Goal: Information Seeking & Learning: Learn about a topic

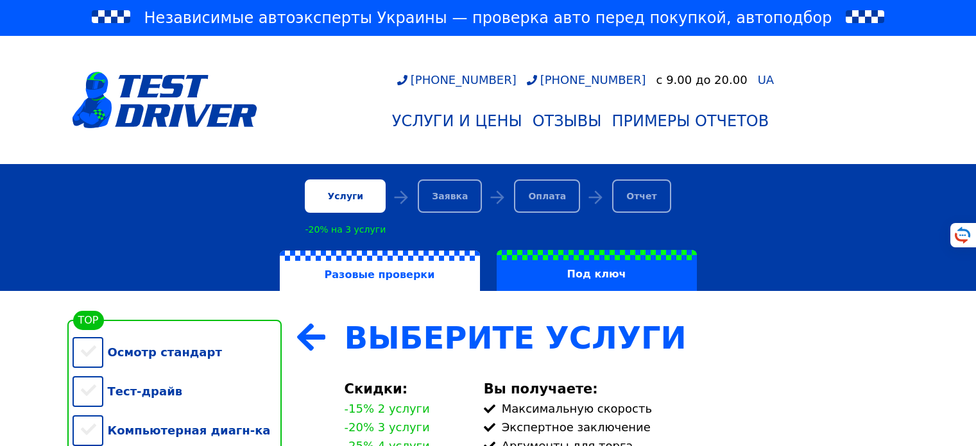
scroll to position [231, 0]
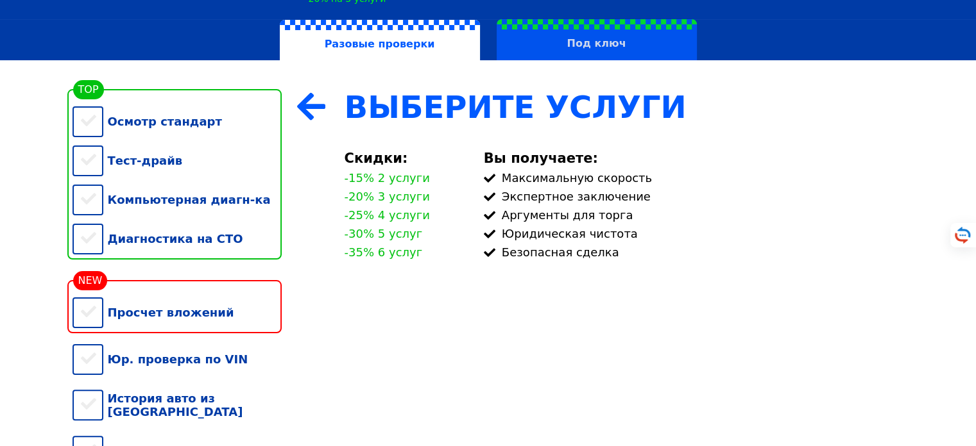
click at [593, 46] on label "Под ключ" at bounding box center [596, 39] width 200 height 41
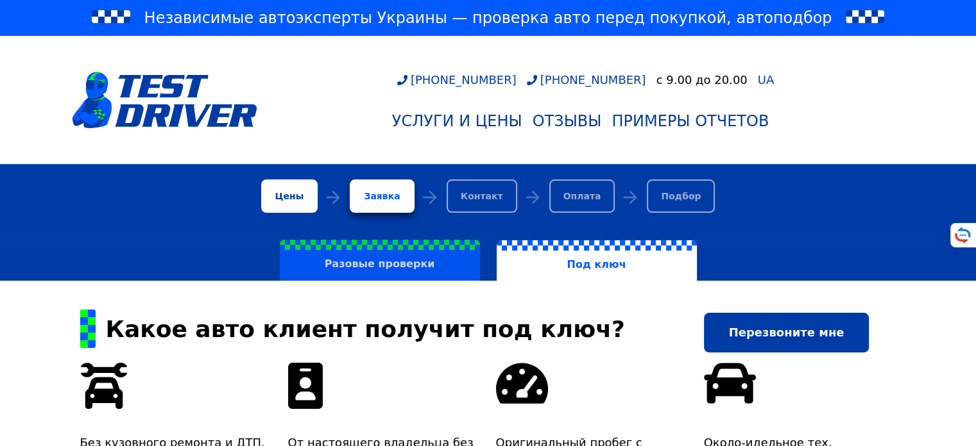
click at [428, 265] on label "Разовые проверки" at bounding box center [380, 260] width 200 height 41
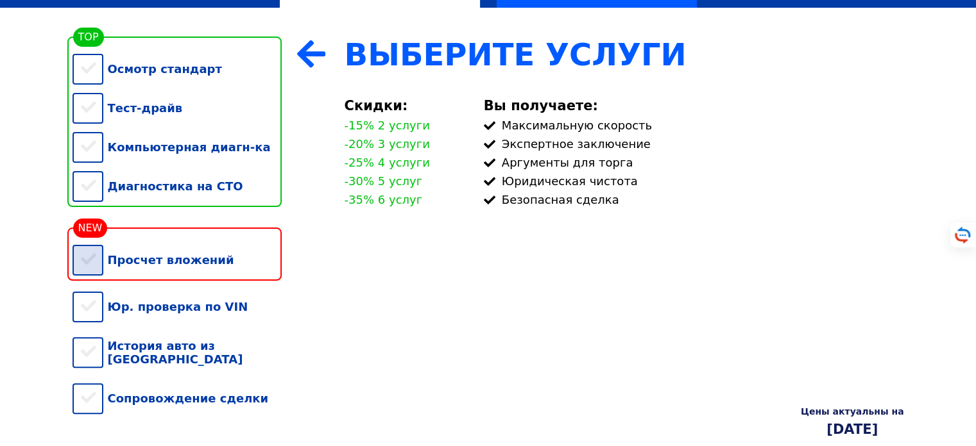
scroll to position [231, 0]
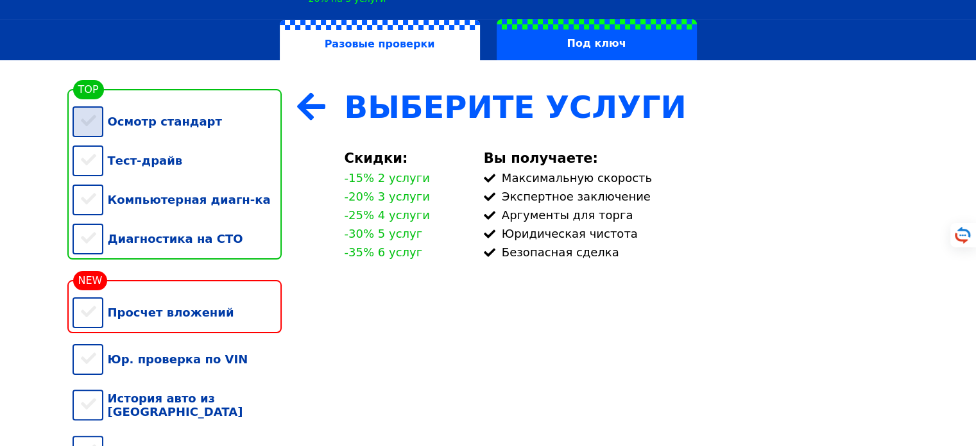
click at [179, 131] on div "Осмотр стандарт" at bounding box center [176, 121] width 209 height 39
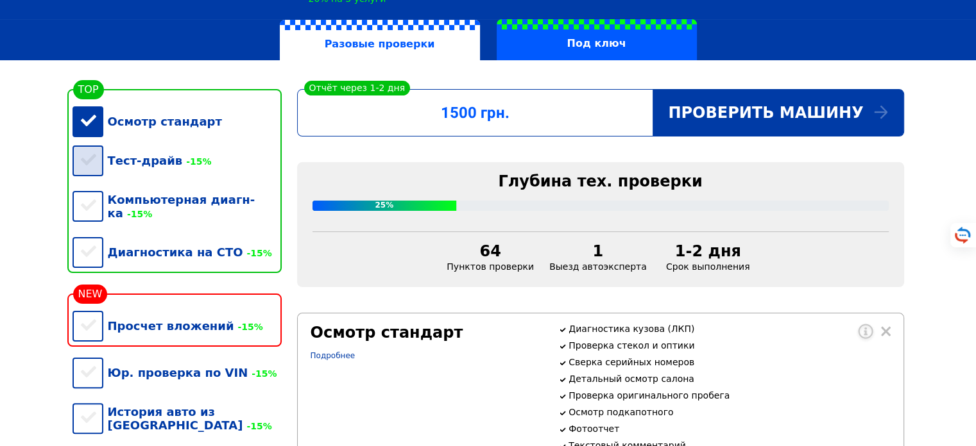
click at [102, 172] on div "Тест-драйв -15%" at bounding box center [176, 160] width 209 height 39
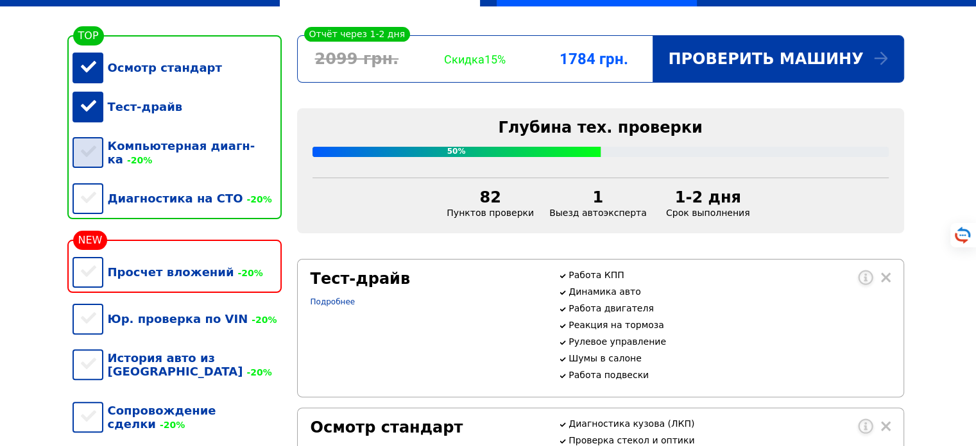
scroll to position [308, 0]
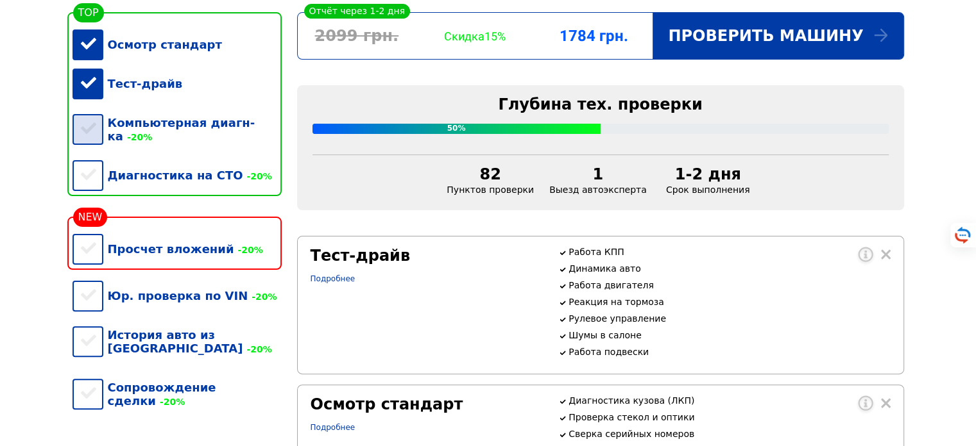
click at [98, 144] on div "Компьютерная диагн-ка -20%" at bounding box center [176, 129] width 209 height 53
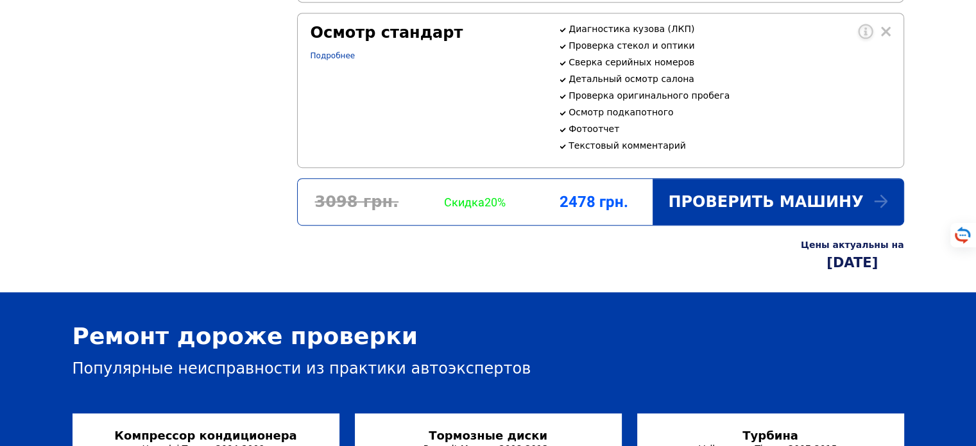
scroll to position [693, 0]
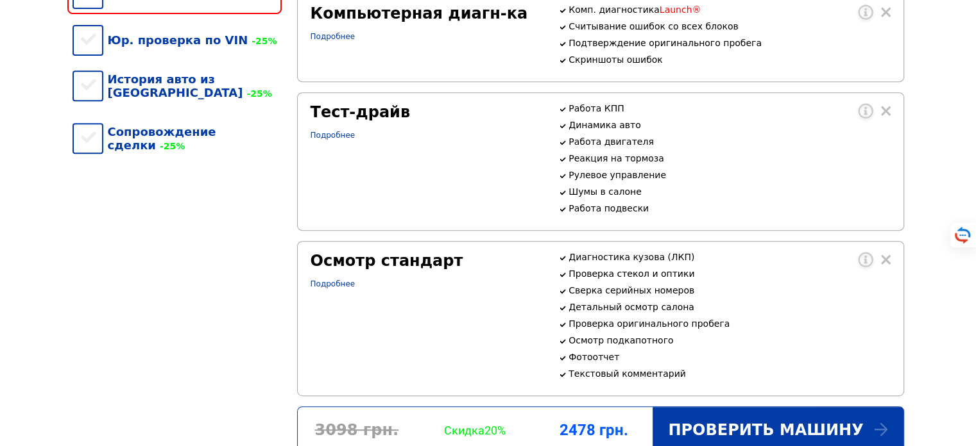
scroll to position [385, 0]
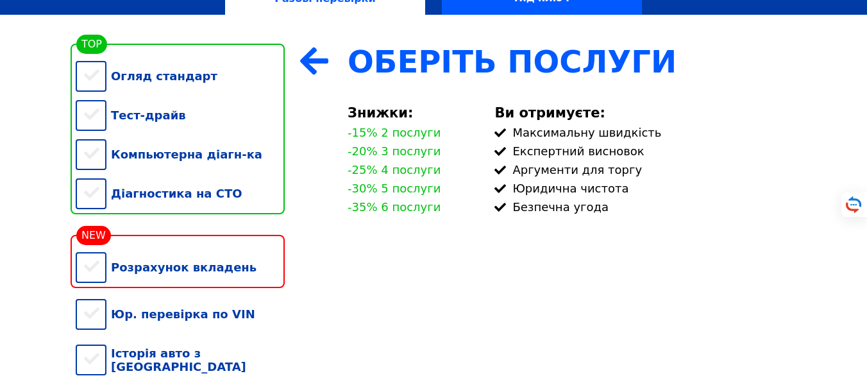
scroll to position [308, 0]
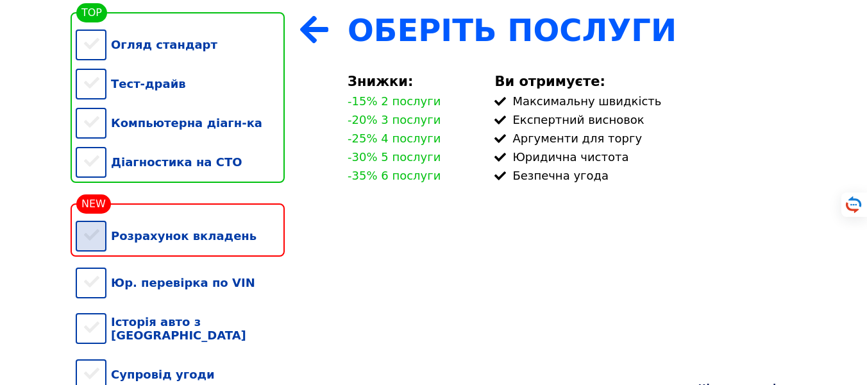
click at [92, 251] on div "Розрахунок вкладень" at bounding box center [180, 235] width 209 height 39
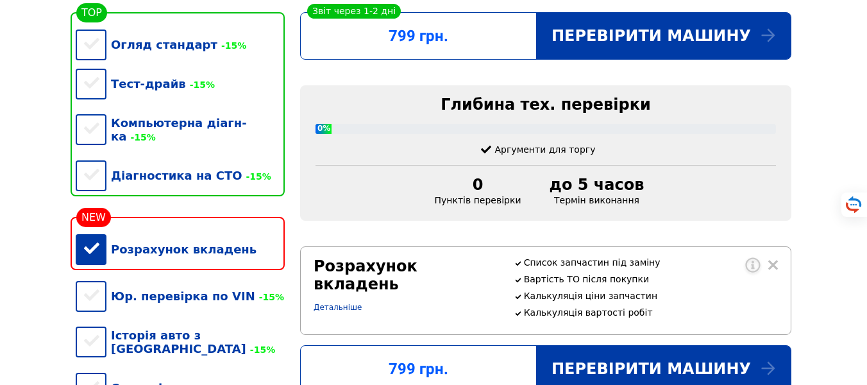
scroll to position [344, 0]
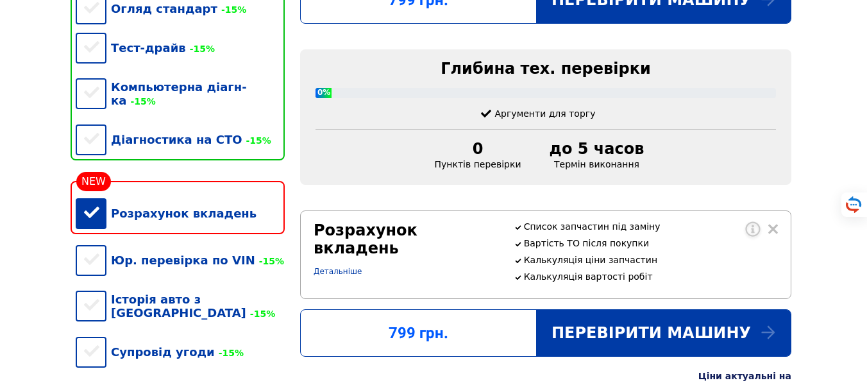
click at [100, 198] on div "Розрахунок вкладень" at bounding box center [180, 213] width 209 height 39
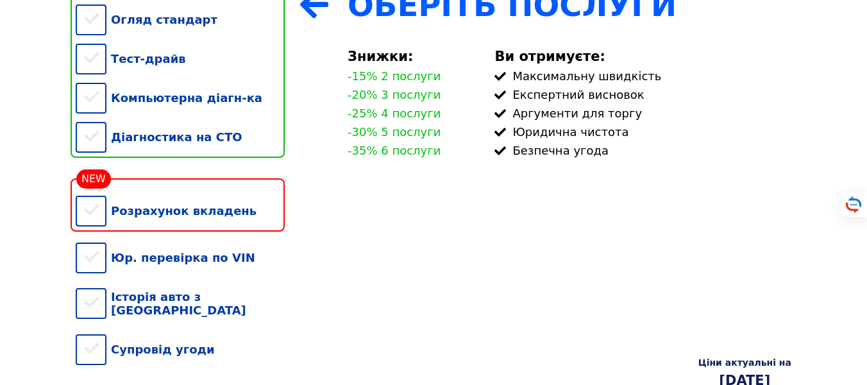
scroll to position [154, 0]
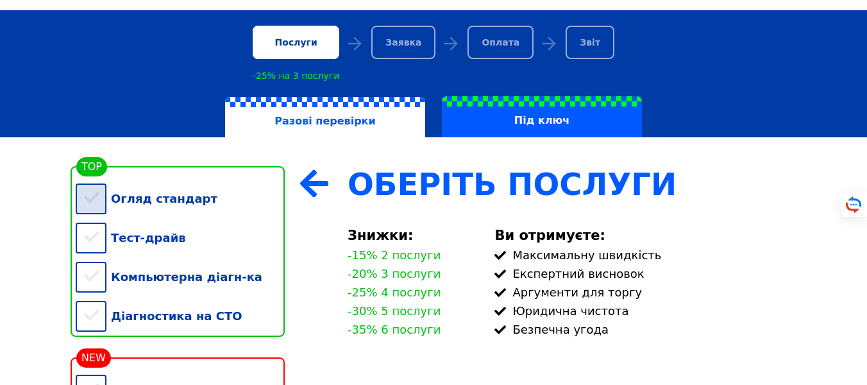
click at [103, 199] on div "Огляд стандарт" at bounding box center [180, 198] width 209 height 39
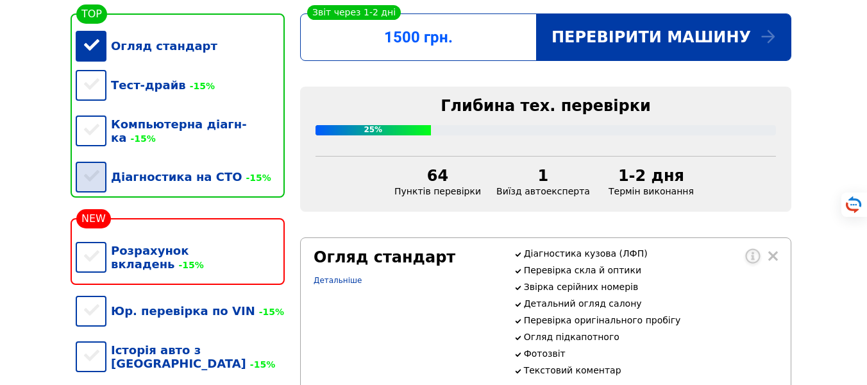
scroll to position [308, 0]
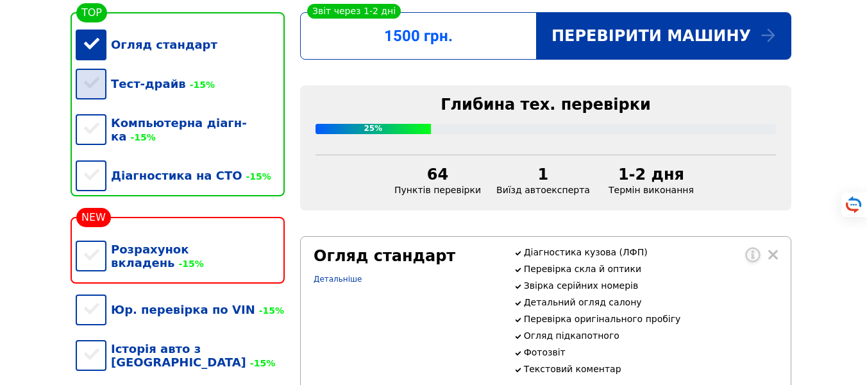
click at [103, 81] on div "Тест-драйв -15%" at bounding box center [180, 83] width 209 height 39
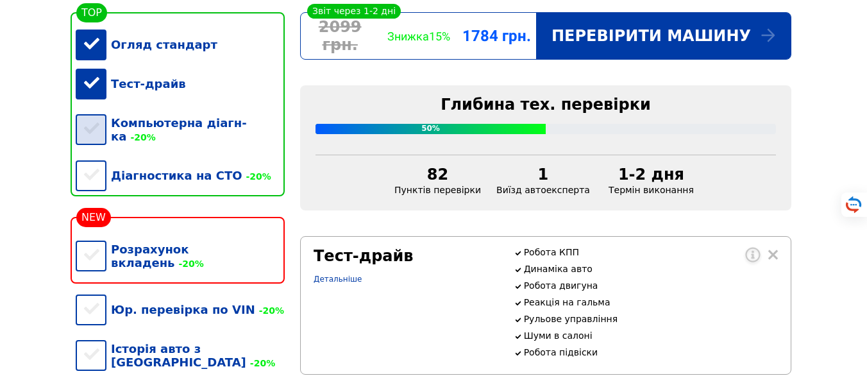
click at [92, 132] on div "Компьютерна діагн-ка -20%" at bounding box center [180, 129] width 209 height 53
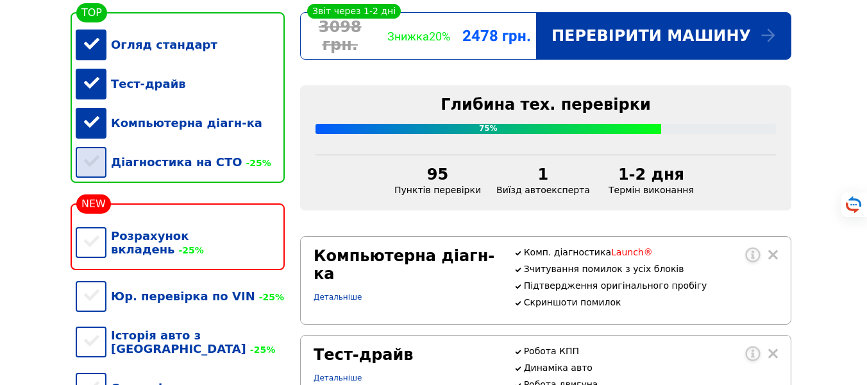
click at [102, 173] on div "Діагностика на СТО -25%" at bounding box center [180, 161] width 209 height 39
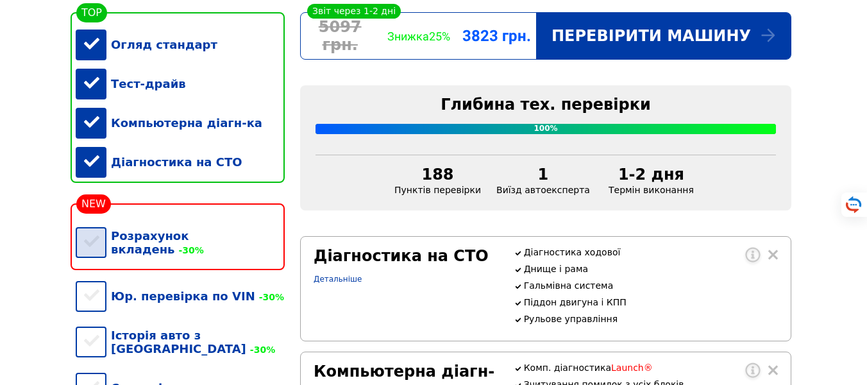
click at [97, 248] on div "Розрахунок вкладень -30%" at bounding box center [180, 242] width 209 height 53
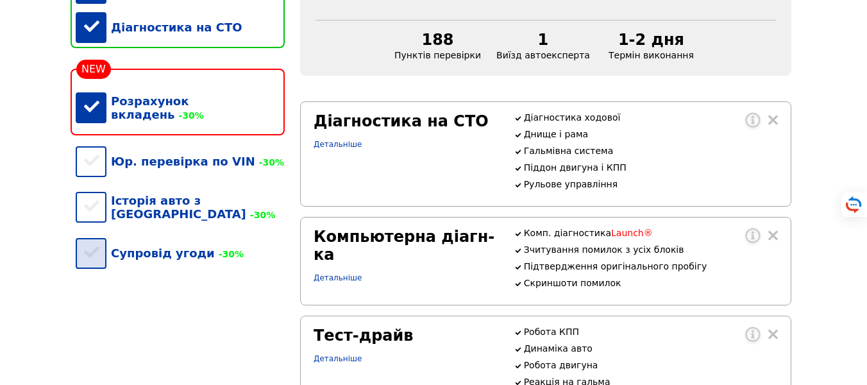
scroll to position [462, 0]
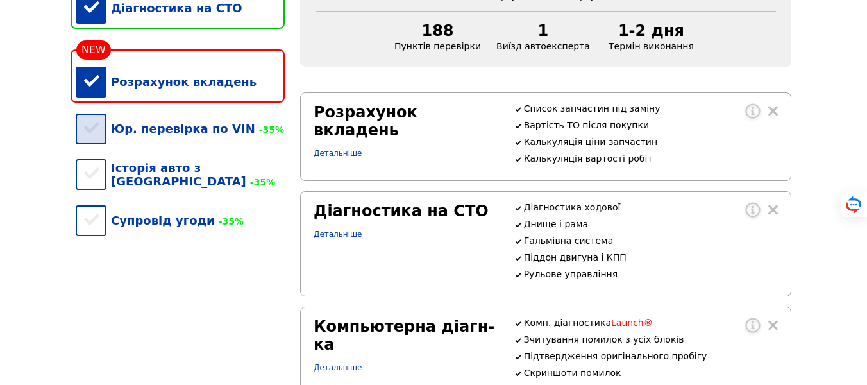
click at [90, 148] on div "Юр. перевірка по VIN -35%" at bounding box center [180, 128] width 209 height 39
click at [87, 187] on div "Історія авто з США -35%" at bounding box center [180, 174] width 209 height 53
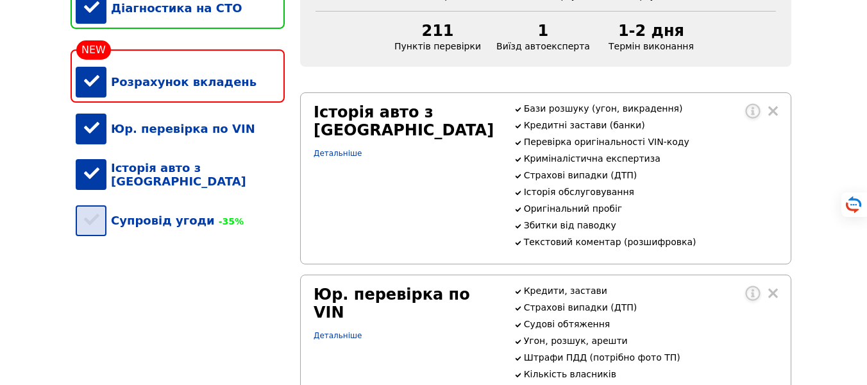
click at [90, 236] on div "Супровід угоди -35%" at bounding box center [180, 220] width 209 height 39
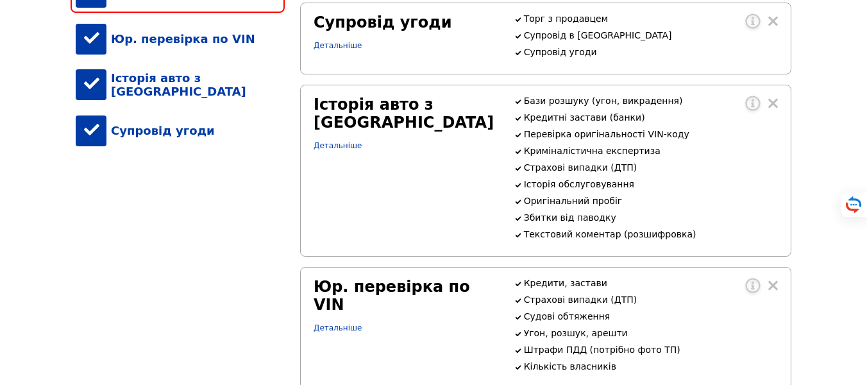
scroll to position [539, 0]
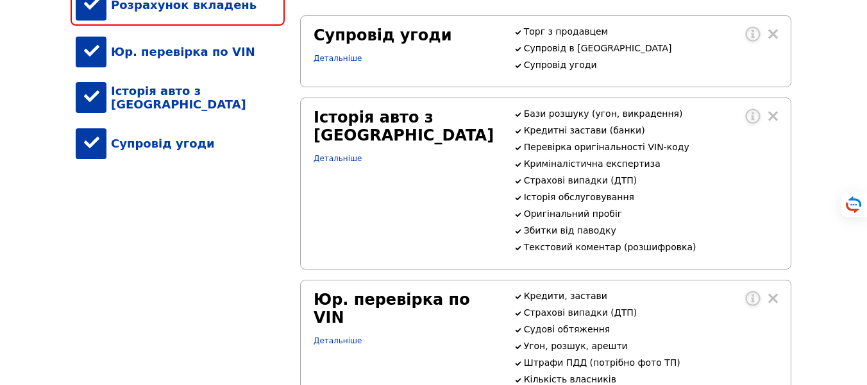
click at [94, 118] on div "Історія авто з США" at bounding box center [180, 97] width 209 height 53
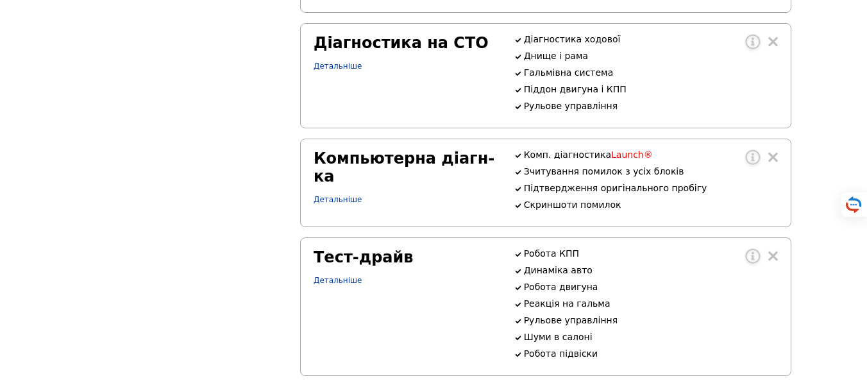
scroll to position [847, 0]
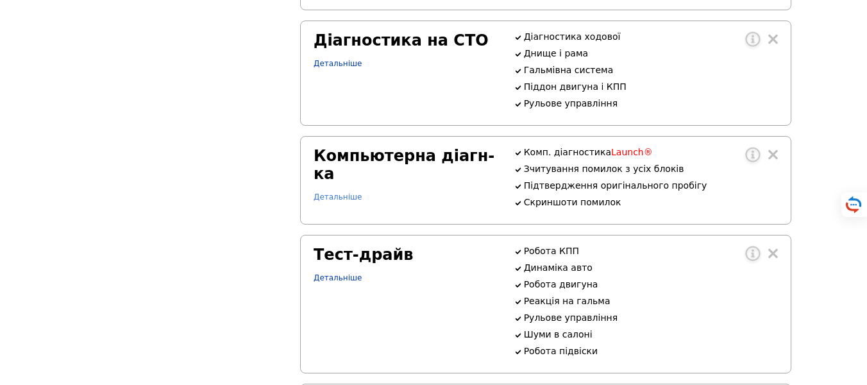
click at [328, 201] on link "Детальніше" at bounding box center [338, 196] width 48 height 9
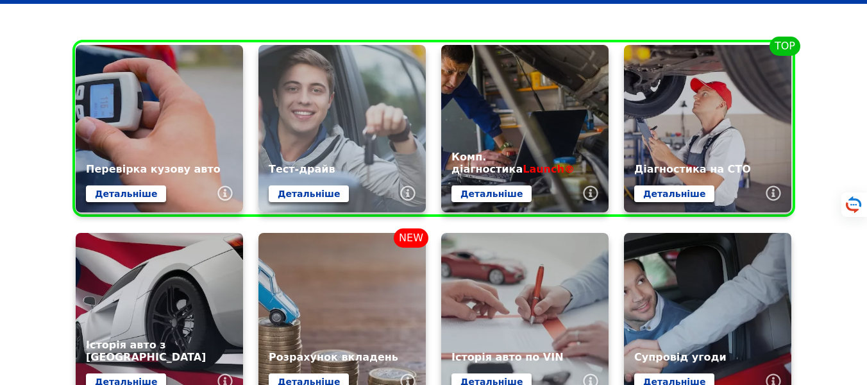
scroll to position [616, 0]
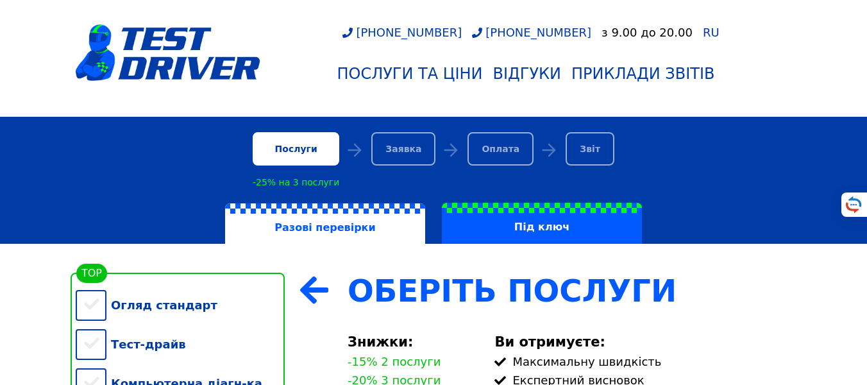
scroll to position [154, 0]
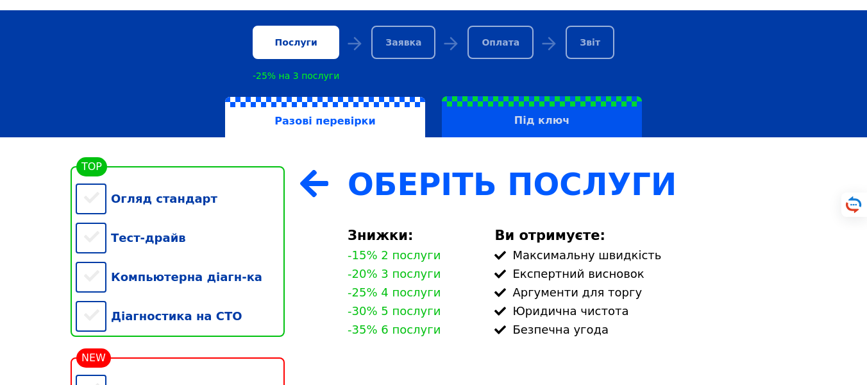
click at [554, 126] on label "Під ключ" at bounding box center [542, 116] width 200 height 41
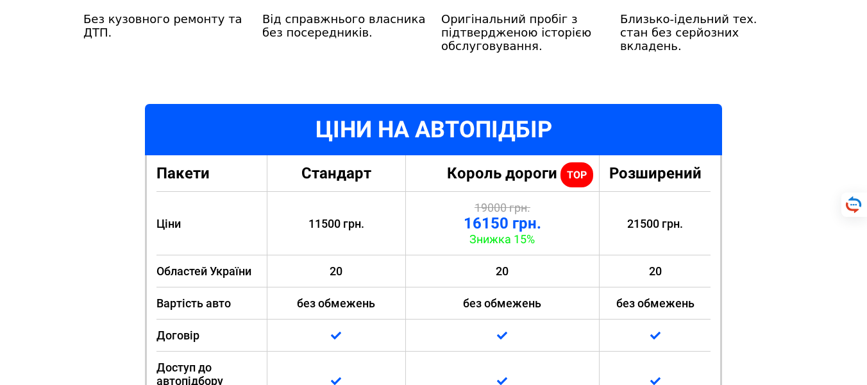
scroll to position [385, 0]
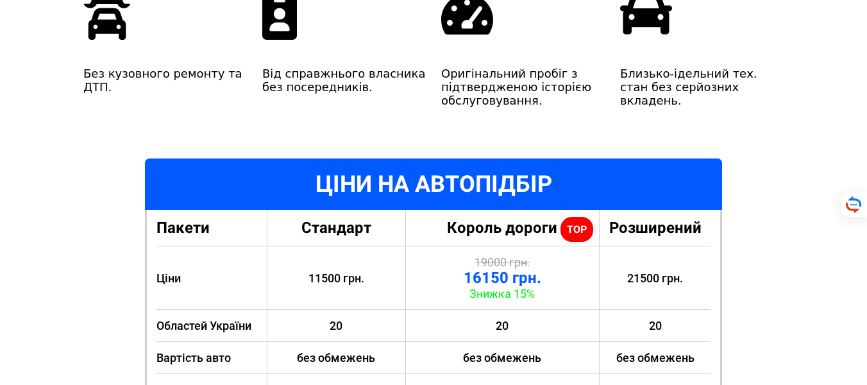
click at [557, 219] on span "Король дороги" at bounding box center [502, 228] width 110 height 18
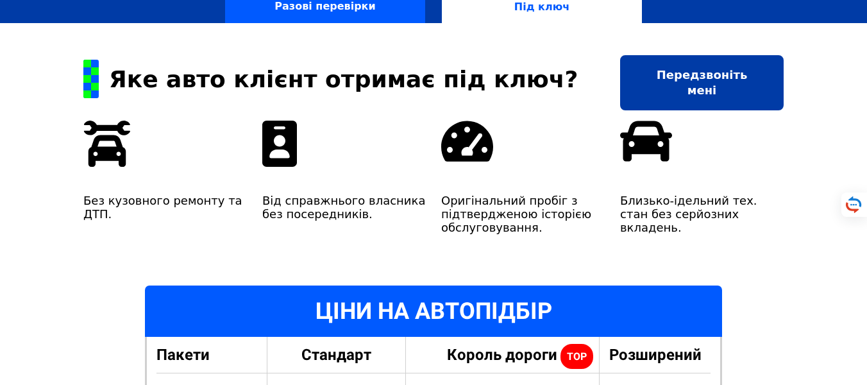
scroll to position [77, 0]
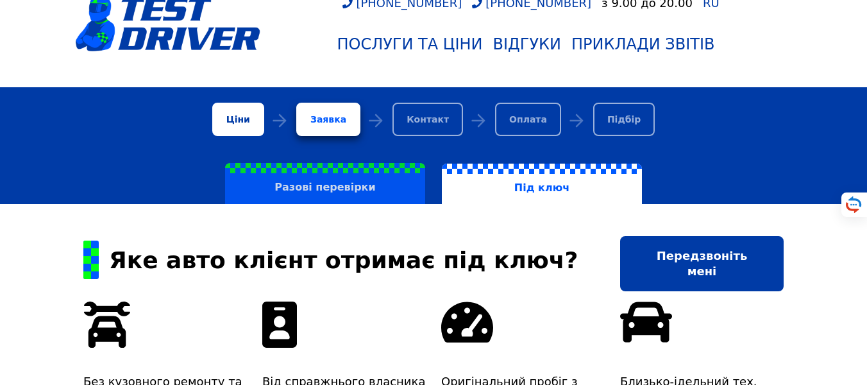
click at [385, 192] on label "Разові перевірки" at bounding box center [325, 183] width 200 height 41
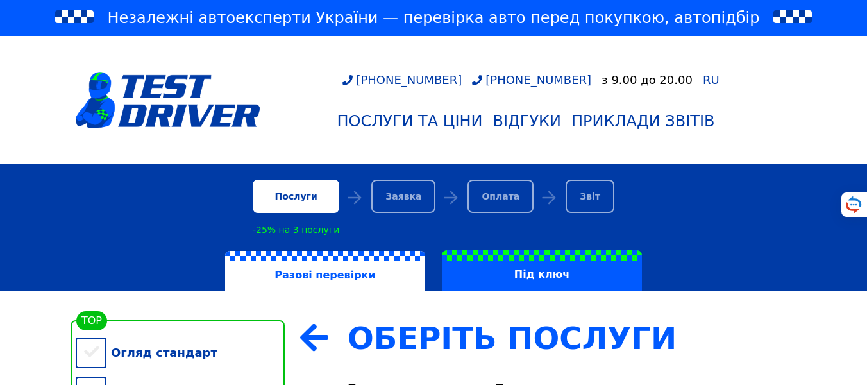
scroll to position [231, 0]
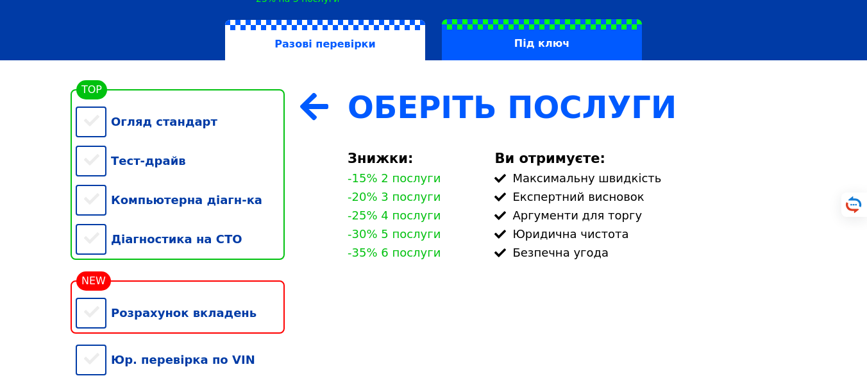
click at [91, 130] on div "Огляд стандарт" at bounding box center [180, 121] width 209 height 39
click at [89, 172] on div "Тест-драйв" at bounding box center [180, 160] width 209 height 39
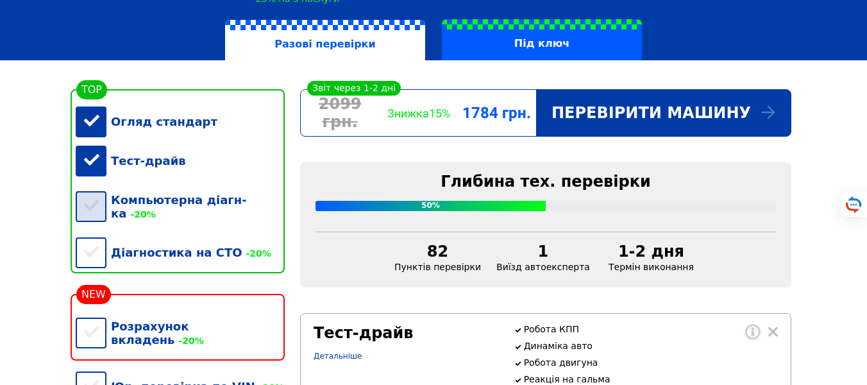
click at [90, 205] on div "Компьютерна діагн-ка -20%" at bounding box center [180, 206] width 209 height 53
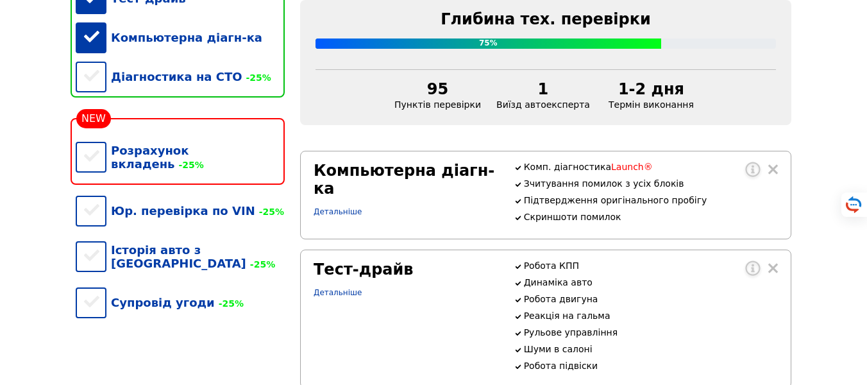
scroll to position [308, 0]
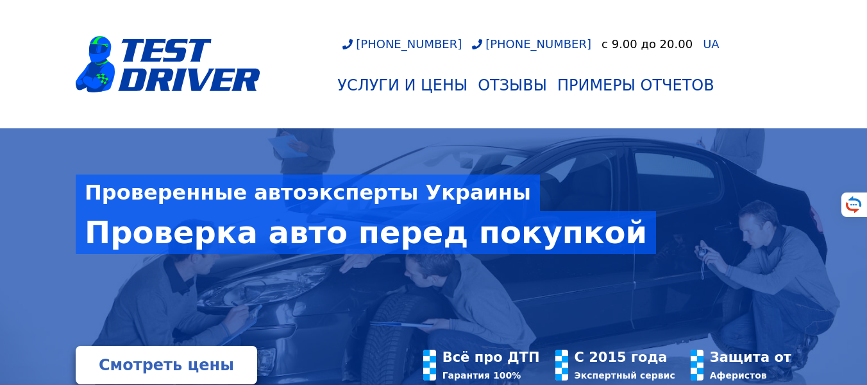
scroll to position [462, 0]
